Goal: Transaction & Acquisition: Purchase product/service

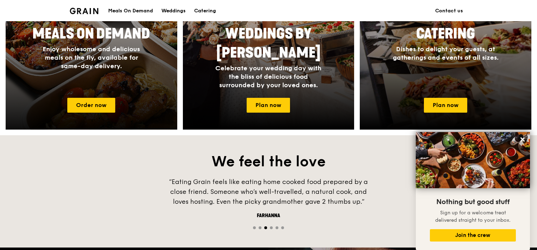
scroll to position [247, 0]
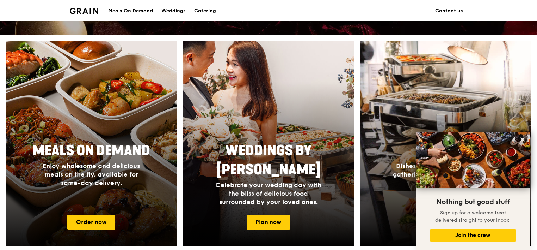
click at [95, 110] on div at bounding box center [91, 144] width 189 height 226
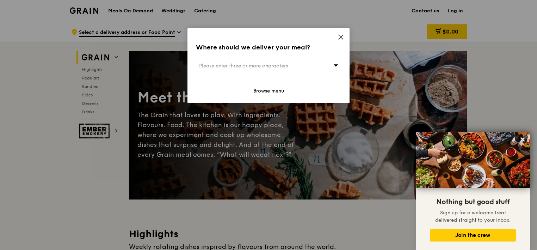
click at [217, 63] on span "Please enter three or more characters" at bounding box center [243, 66] width 89 height 6
click at [341, 37] on icon at bounding box center [341, 37] width 4 height 4
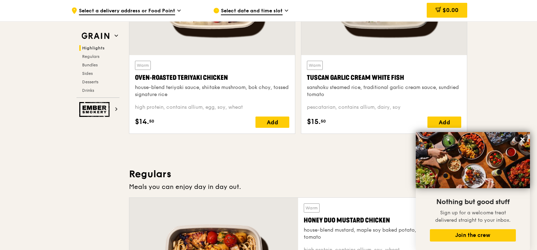
scroll to position [423, 0]
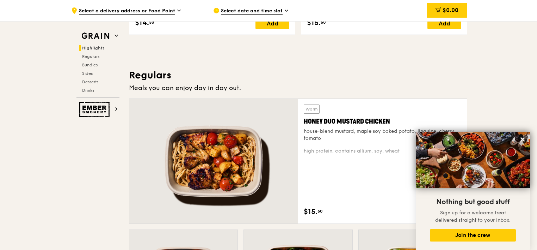
click at [523, 137] on icon at bounding box center [523, 139] width 6 height 6
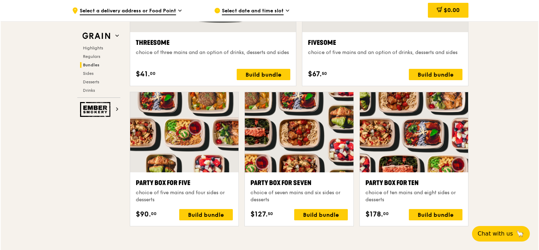
scroll to position [1375, 0]
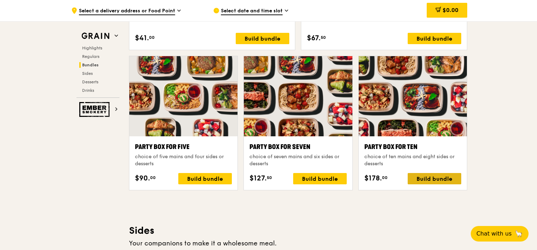
click at [424, 176] on div "Build bundle" at bounding box center [435, 178] width 54 height 11
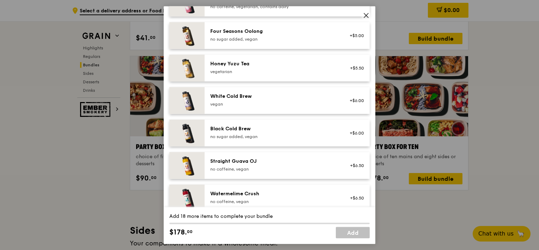
scroll to position [846, 0]
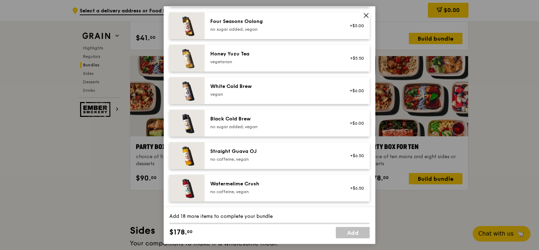
click at [364, 16] on icon at bounding box center [366, 15] width 6 height 6
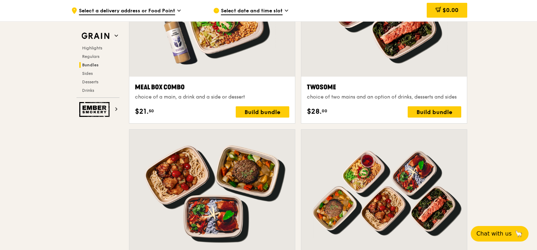
scroll to position [1077, 0]
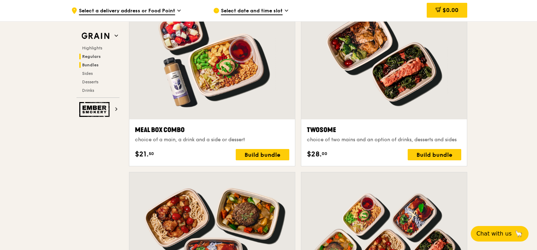
click at [93, 54] on span "Regulars" at bounding box center [91, 56] width 19 height 5
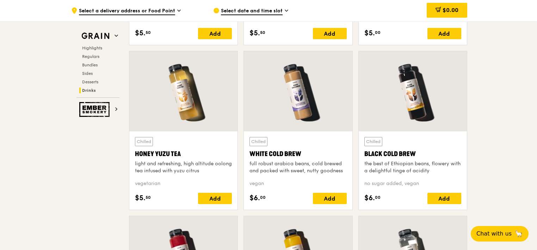
scroll to position [2544, 0]
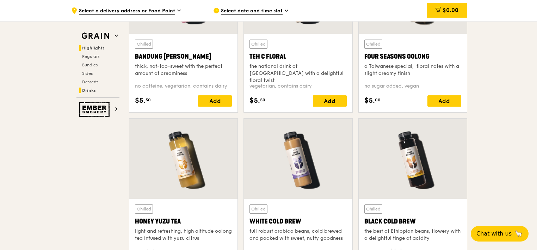
click at [97, 49] on span "Highlights" at bounding box center [93, 47] width 23 height 5
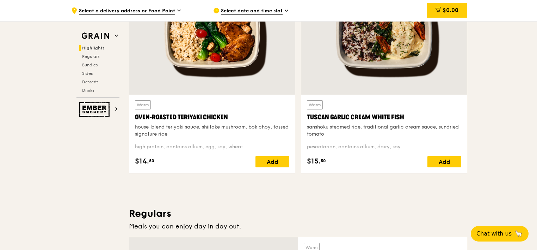
scroll to position [199, 0]
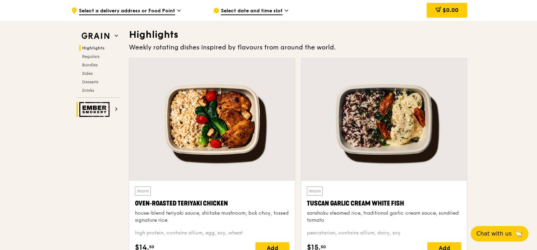
click at [88, 109] on img at bounding box center [95, 109] width 32 height 15
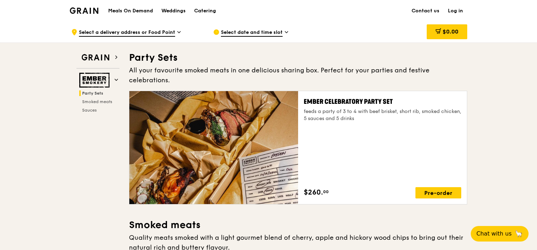
click at [134, 12] on h1 "Meals On Demand" at bounding box center [130, 10] width 45 height 7
click at [136, 9] on h1 "Meals On Demand" at bounding box center [130, 10] width 45 height 7
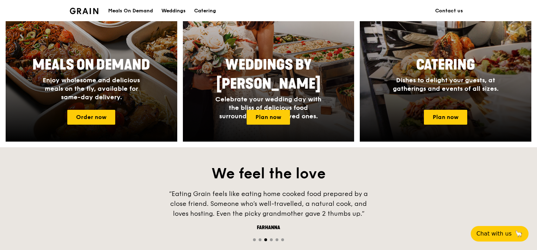
scroll to position [282, 0]
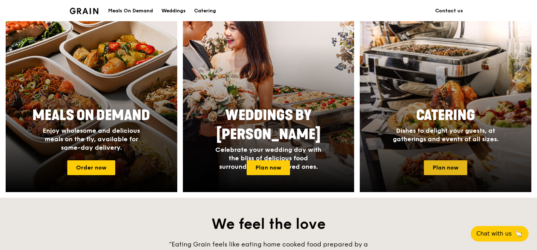
click at [456, 164] on link "Plan now" at bounding box center [445, 167] width 43 height 15
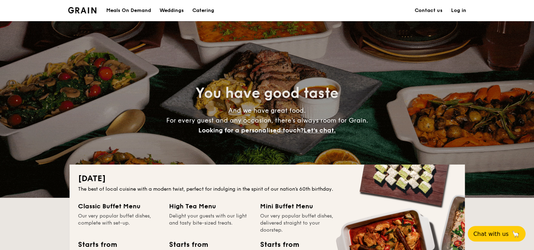
click at [125, 13] on div "Meals On Demand" at bounding box center [128, 10] width 45 height 21
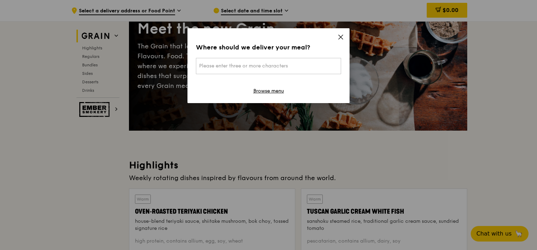
scroll to position [106, 0]
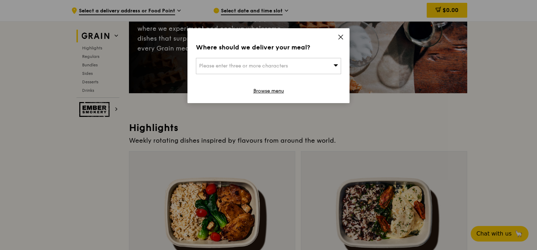
click at [341, 39] on icon at bounding box center [341, 37] width 6 height 6
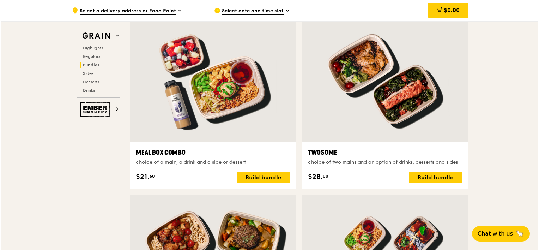
scroll to position [1093, 0]
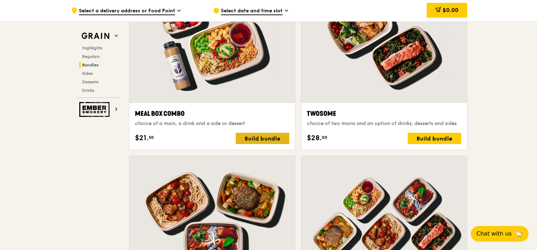
click at [271, 137] on div "Build bundle" at bounding box center [263, 138] width 54 height 11
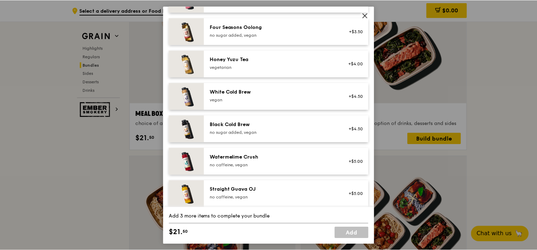
scroll to position [846, 0]
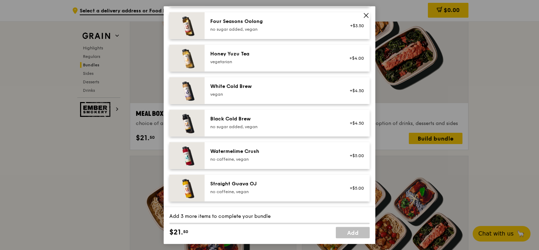
click at [365, 17] on icon at bounding box center [366, 15] width 6 height 6
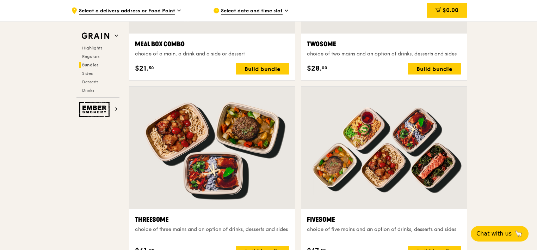
scroll to position [1199, 0]
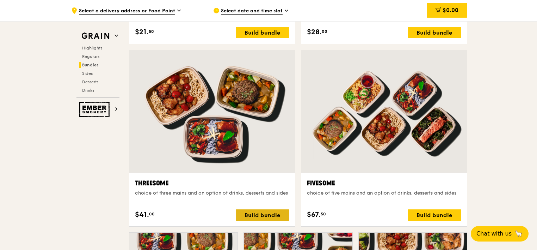
click at [268, 213] on div "Build bundle" at bounding box center [263, 214] width 54 height 11
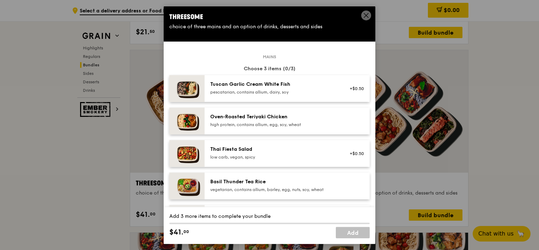
click at [361, 15] on span at bounding box center [366, 16] width 10 height 10
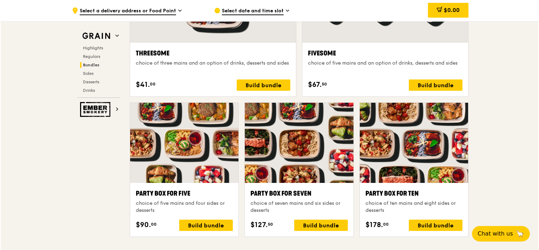
scroll to position [1340, 0]
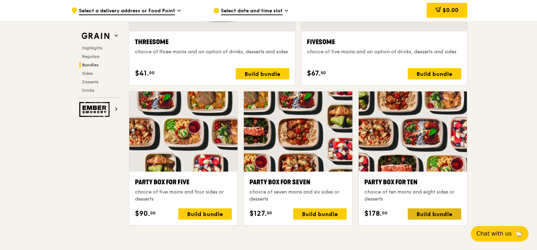
click at [435, 218] on div "Build bundle" at bounding box center [435, 213] width 54 height 11
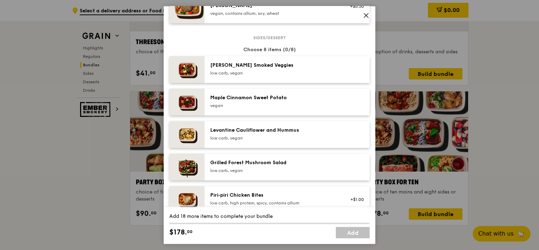
scroll to position [341, 0]
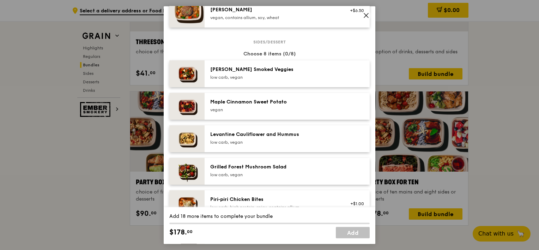
click at [276, 66] on div "[PERSON_NAME] Smoked Veggies" at bounding box center [273, 69] width 127 height 7
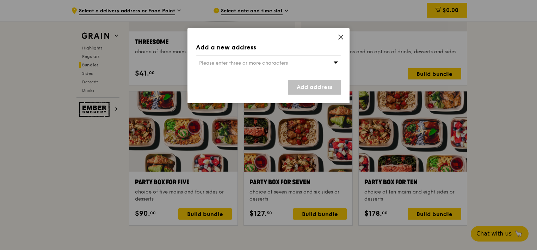
click at [339, 37] on icon at bounding box center [341, 37] width 6 height 6
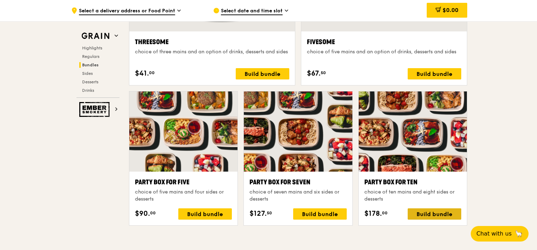
click at [425, 209] on div "Build bundle" at bounding box center [435, 213] width 54 height 11
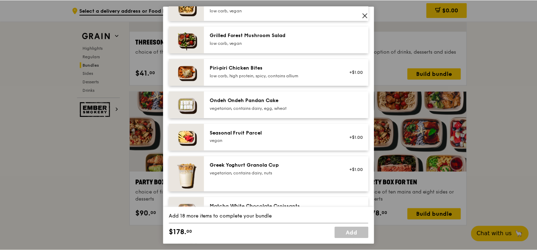
scroll to position [468, 0]
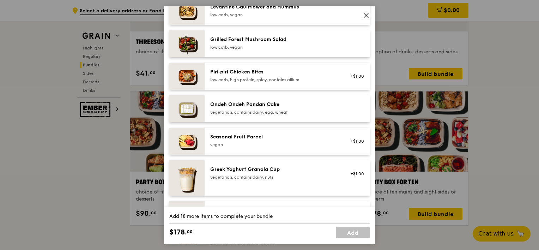
click at [367, 16] on icon at bounding box center [366, 15] width 6 height 6
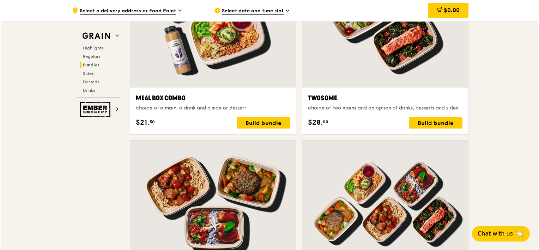
scroll to position [1093, 0]
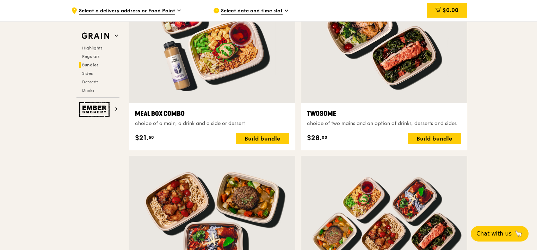
click at [193, 80] on div at bounding box center [212, 42] width 166 height 122
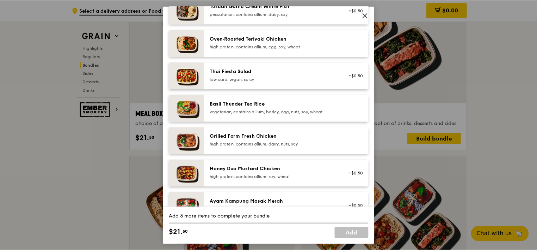
scroll to position [0, 0]
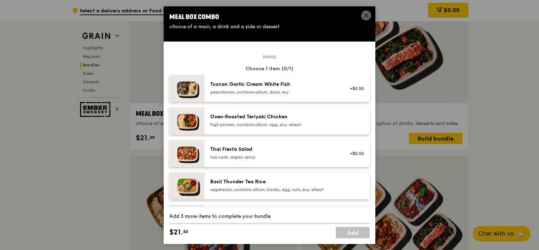
click at [366, 13] on icon at bounding box center [366, 15] width 6 height 6
